Goal: Feedback & Contribution: Leave review/rating

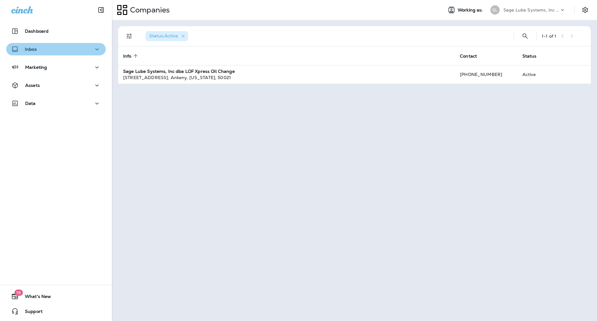
click at [58, 54] on button "Inbox" at bounding box center [56, 49] width 100 height 12
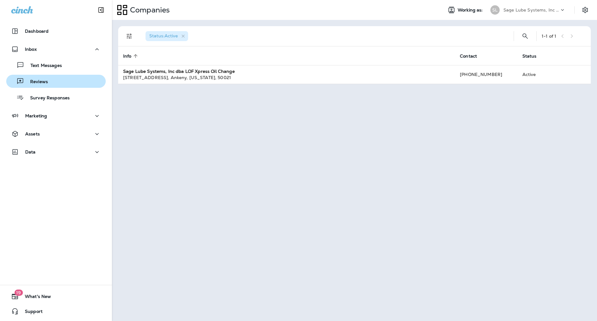
click at [43, 83] on p "Reviews" at bounding box center [36, 82] width 24 height 6
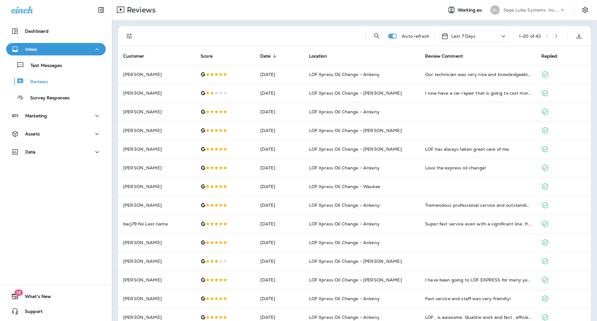
click at [380, 36] on div "Auto refresh Last 7 Days 1 - 20 of 43" at bounding box center [355, 36] width 465 height 20
click at [375, 36] on icon "Search Reviews" at bounding box center [376, 35] width 7 height 7
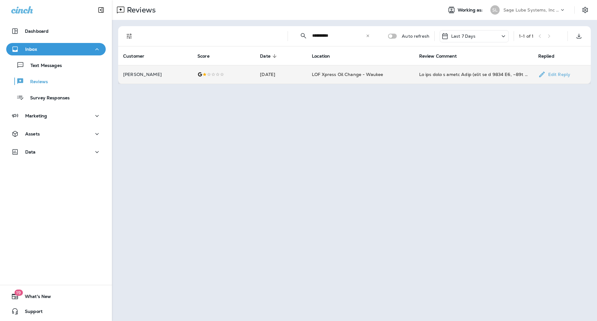
type input "**********"
click at [392, 74] on td "LOF Xpress Oil Change - Waukee" at bounding box center [360, 74] width 107 height 19
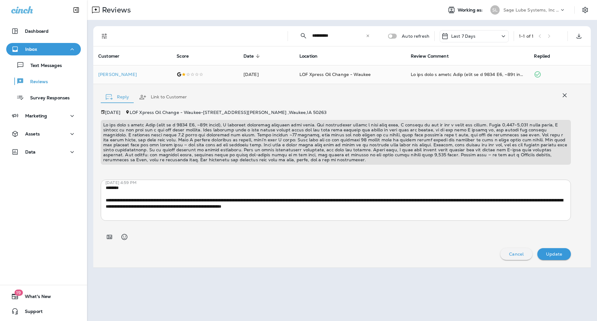
click at [217, 237] on div at bounding box center [336, 234] width 470 height 17
click at [109, 188] on textarea "**********" at bounding box center [335, 199] width 458 height 31
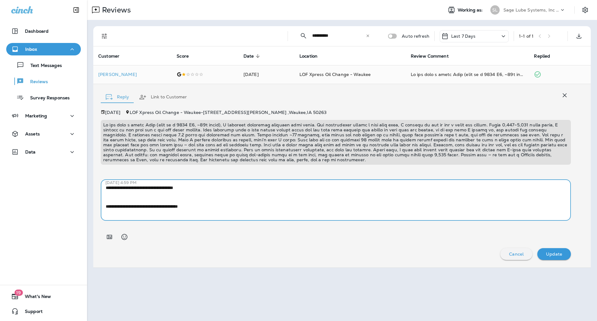
paste textarea "**********"
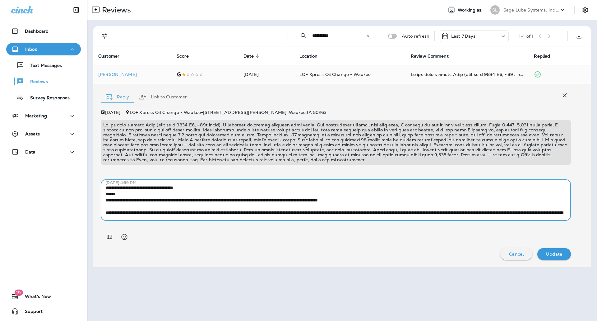
scroll to position [75, 0]
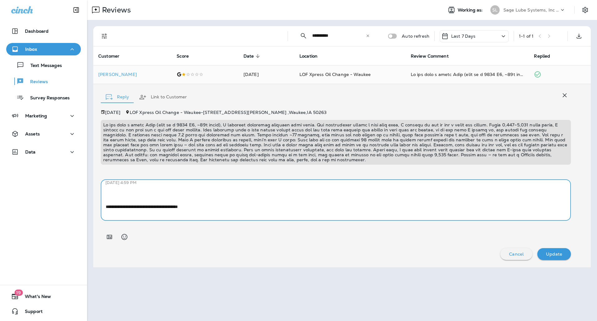
click at [208, 199] on textarea at bounding box center [335, 199] width 458 height 31
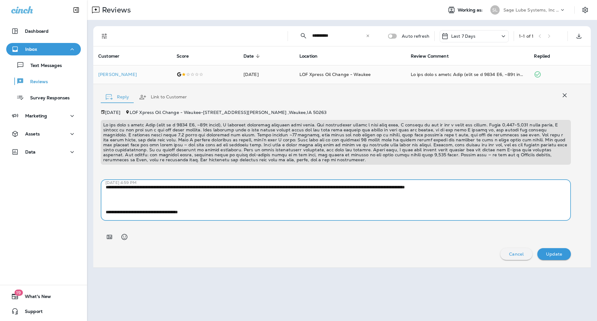
click at [260, 206] on textarea at bounding box center [335, 199] width 458 height 31
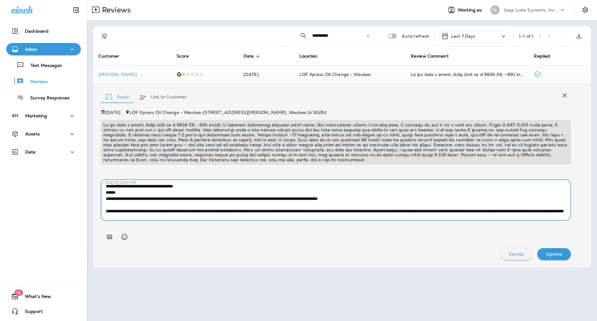
scroll to position [0, 0]
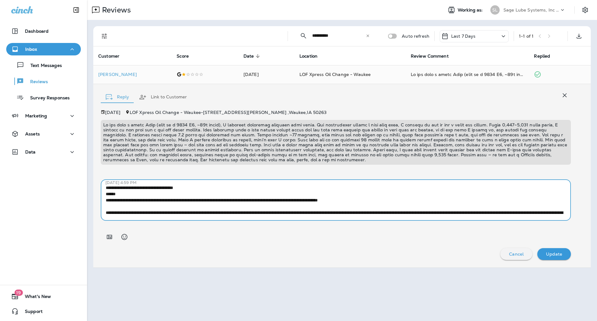
click at [110, 194] on textarea at bounding box center [335, 199] width 458 height 31
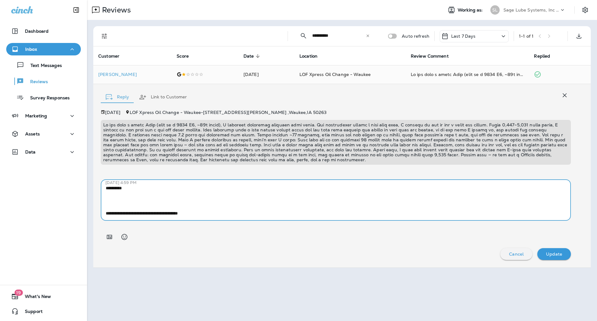
scroll to position [81, 0]
click at [253, 200] on textarea at bounding box center [335, 199] width 458 height 31
type textarea "**********"
click at [556, 254] on p "Update" at bounding box center [554, 253] width 16 height 5
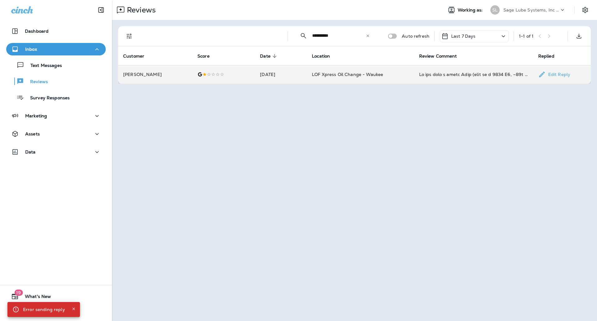
click at [390, 77] on td "LOF Xpress Oil Change - Waukee" at bounding box center [360, 74] width 107 height 19
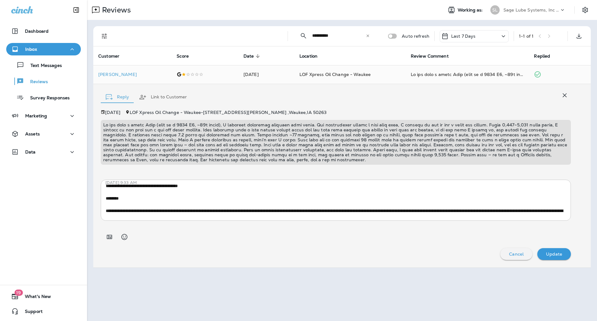
scroll to position [124, 0]
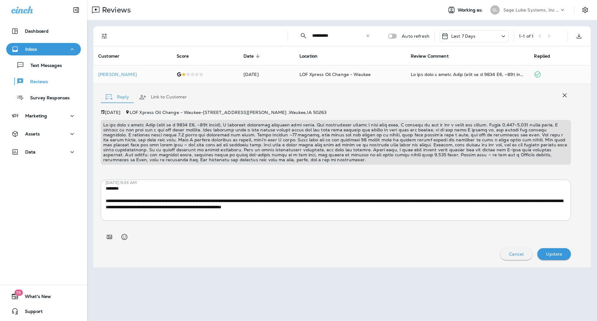
drag, startPoint x: 194, startPoint y: 255, endPoint x: 192, endPoint y: 238, distance: 16.9
click at [194, 255] on div "Cancel Update" at bounding box center [336, 254] width 470 height 12
click at [260, 247] on div "[DATE] LOF Xpress Oil Change - Waukee - [STREET_ADDRESS][PERSON_NAME] [DATE] 9:…" at bounding box center [336, 185] width 470 height 150
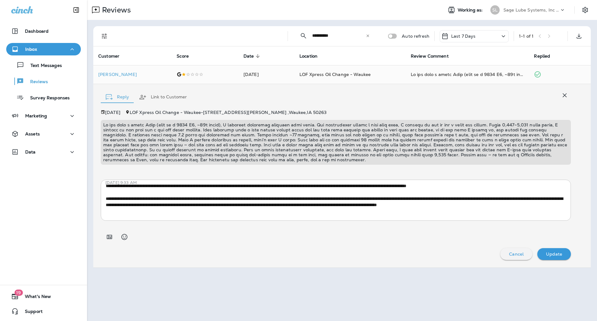
scroll to position [0, 0]
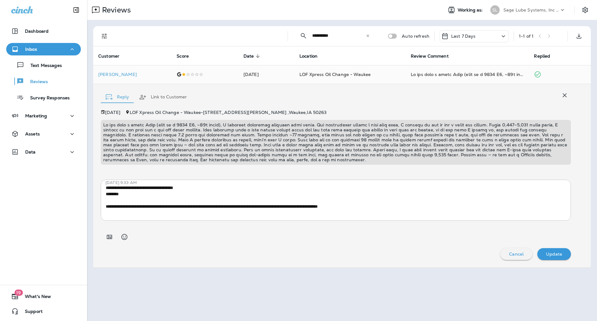
click at [40, 49] on div "Inbox" at bounding box center [43, 49] width 65 height 8
click at [549, 251] on p "Update" at bounding box center [554, 253] width 16 height 5
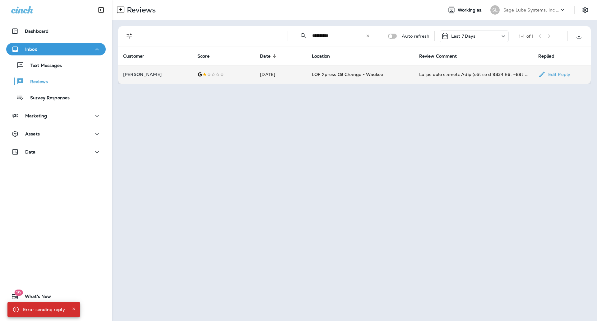
click at [489, 77] on div "If you have a newer Audi (mine is a 2021 Q5, ~60k miles), I strongly recommend …" at bounding box center [473, 74] width 109 height 6
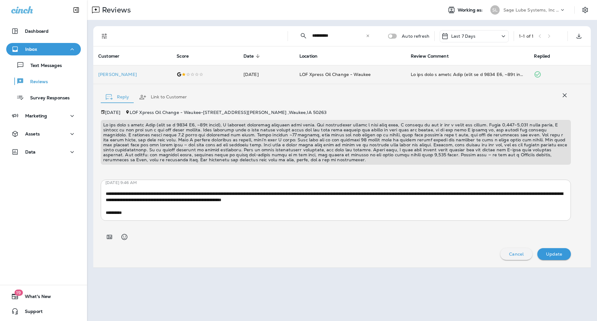
scroll to position [150, 0]
click at [30, 42] on div "Dashboard Inbox Text Messages Reviews Survey Responses Marketing Assets Data" at bounding box center [43, 93] width 87 height 148
click at [31, 49] on p "Inbox" at bounding box center [31, 49] width 12 height 5
click at [42, 80] on p "Reviews" at bounding box center [36, 82] width 24 height 6
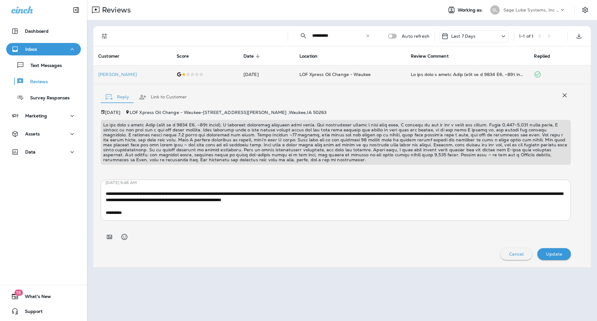
click at [391, 251] on div "Cancel Update" at bounding box center [336, 254] width 470 height 12
